Goal: Information Seeking & Learning: Learn about a topic

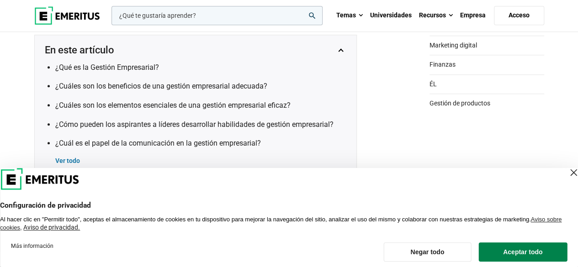
scroll to position [320, 0]
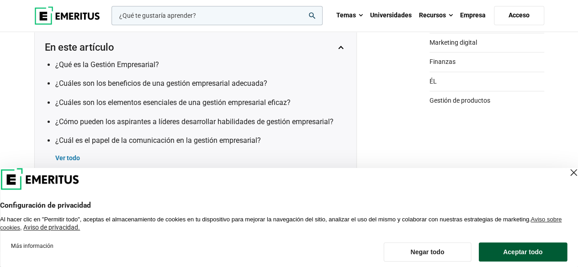
click at [523, 250] on font "Aceptar todo" at bounding box center [522, 252] width 39 height 7
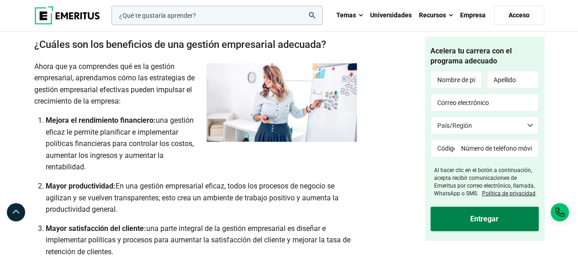
scroll to position [1051, 0]
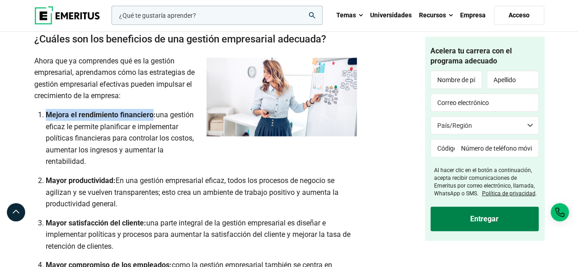
drag, startPoint x: 45, startPoint y: 122, endPoint x: 150, endPoint y: 124, distance: 105.2
click at [150, 124] on li "Mejora el rendimiento financiero: una gestión eficaz le permite planificar e im…" at bounding box center [201, 138] width 311 height 59
click at [52, 127] on font "una gestión eficaz le permite planificar e implementar políticas financieras pa…" at bounding box center [120, 138] width 148 height 55
drag, startPoint x: 46, startPoint y: 118, endPoint x: 156, endPoint y: 125, distance: 110.8
click at [156, 125] on li "Mejora el rendimiento financiero: una gestión eficaz le permite planificar e im…" at bounding box center [201, 138] width 311 height 59
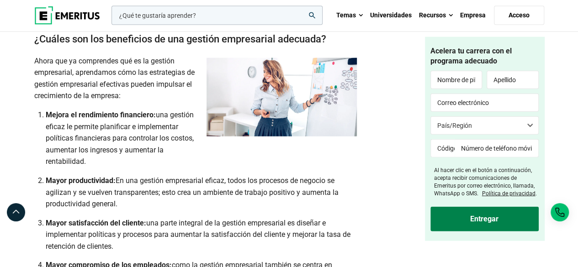
copy font "Mejora el rendimiento financiero:"
click at [176, 158] on li "Mejora el rendimiento financiero: una gestión eficaz le permite planificar e im…" at bounding box center [201, 138] width 311 height 59
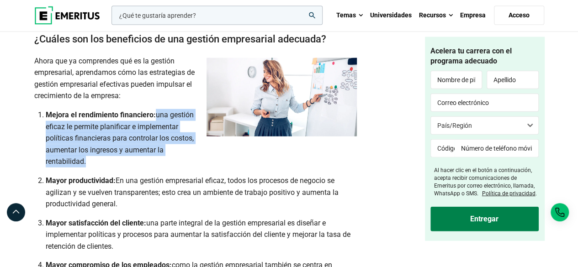
drag, startPoint x: 156, startPoint y: 120, endPoint x: 163, endPoint y: 164, distance: 43.9
click at [163, 164] on li "Mejora el rendimiento financiero: una gestión eficaz le permite planificar e im…" at bounding box center [201, 138] width 311 height 59
copy font "una gestión eficaz le permite planificar e implementar políticas financieras pa…"
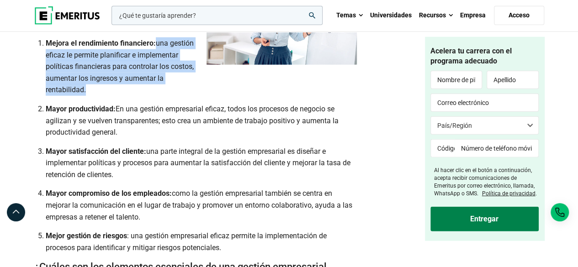
scroll to position [1143, 0]
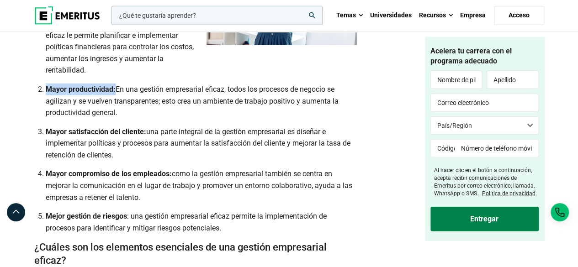
drag, startPoint x: 43, startPoint y: 91, endPoint x: 115, endPoint y: 96, distance: 71.4
click at [115, 96] on li "Mayor productividad: En una gestión empresarial eficaz, todos los procesos de n…" at bounding box center [201, 101] width 311 height 35
copy font "Mayor productividad:"
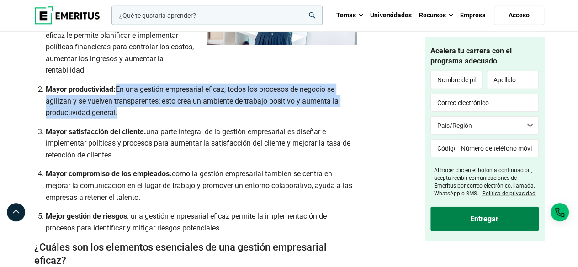
drag, startPoint x: 117, startPoint y: 94, endPoint x: 120, endPoint y: 119, distance: 25.7
click at [120, 119] on li "Mayor productividad: En una gestión empresarial eficaz, todos los procesos de n…" at bounding box center [201, 101] width 311 height 35
copy font "En una gestión empresarial eficaz, todos los procesos de negocio se agilizan y …"
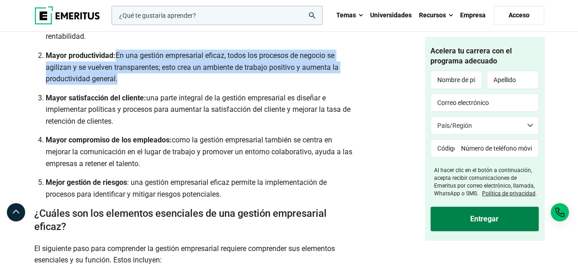
scroll to position [1188, 0]
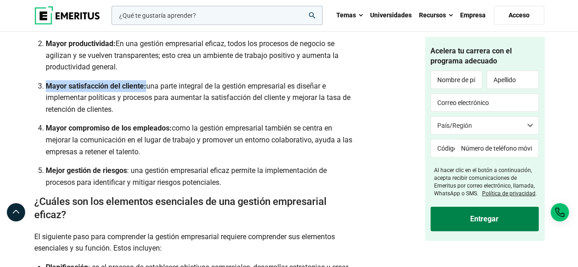
drag, startPoint x: 45, startPoint y: 89, endPoint x: 146, endPoint y: 90, distance: 101.0
click at [146, 90] on font "Mayor satisfacción del cliente:" at bounding box center [96, 86] width 101 height 9
copy font "Mayor satisfacción del cliente:"
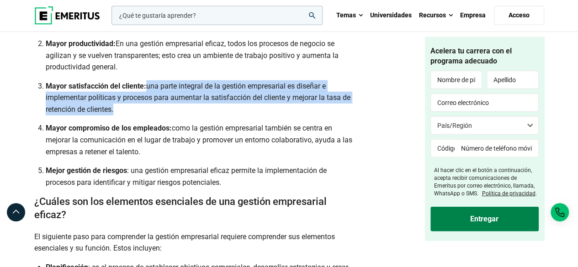
drag, startPoint x: 149, startPoint y: 90, endPoint x: 144, endPoint y: 113, distance: 23.2
click at [144, 113] on li "Mayor satisfacción del cliente: una parte integral de la gestión empresarial es…" at bounding box center [201, 97] width 311 height 35
copy font "una parte integral de la gestión empresarial es diseñar e implementar políticas…"
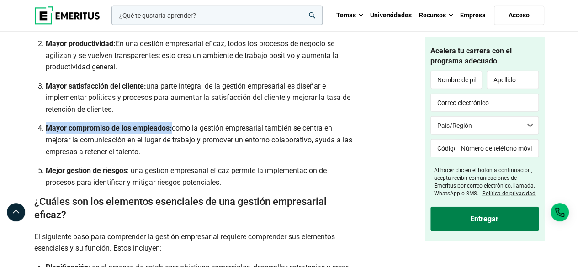
drag, startPoint x: 47, startPoint y: 130, endPoint x: 170, endPoint y: 129, distance: 123.4
click at [170, 129] on font "Mayor compromiso de los empleados:" at bounding box center [109, 128] width 126 height 9
copy font "Mayor compromiso de los empleados:"
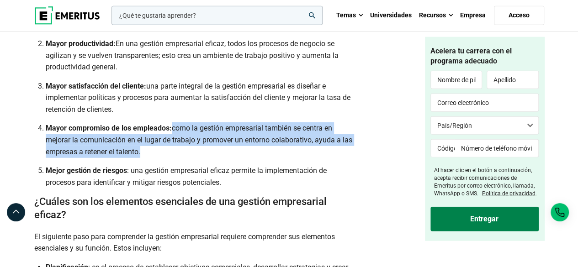
drag, startPoint x: 173, startPoint y: 134, endPoint x: 182, endPoint y: 155, distance: 23.2
click at [182, 155] on li "Mayor compromiso de los empleados: como la gestión empresarial también se centr…" at bounding box center [201, 139] width 311 height 35
copy font "como la gestión empresarial también se centra en mejorar la comunicación en el …"
